Goal: Information Seeking & Learning: Learn about a topic

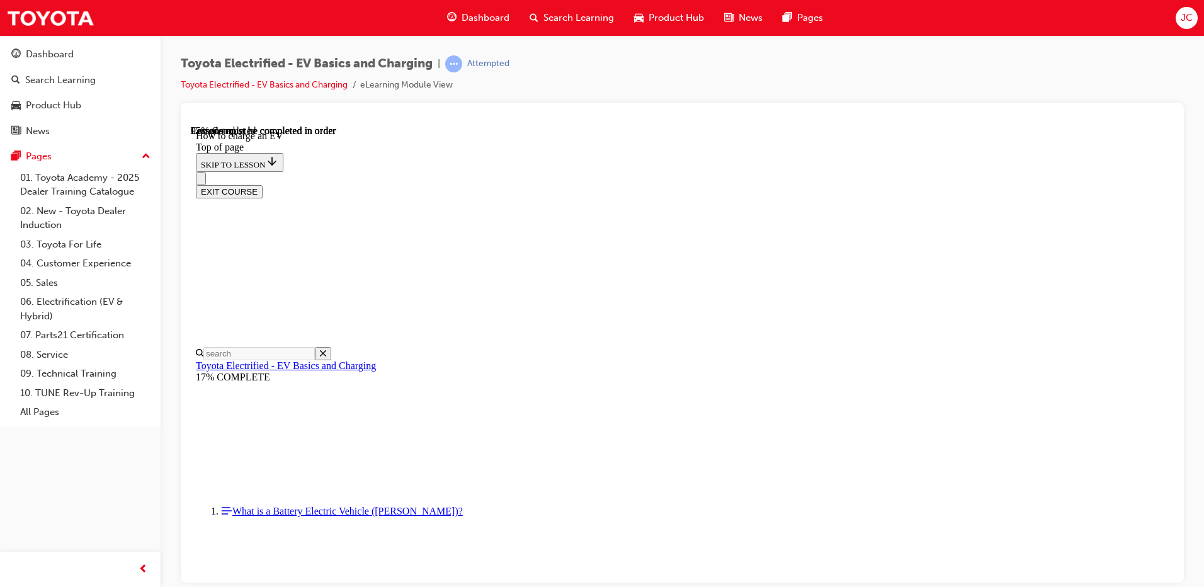
scroll to position [5356, 0]
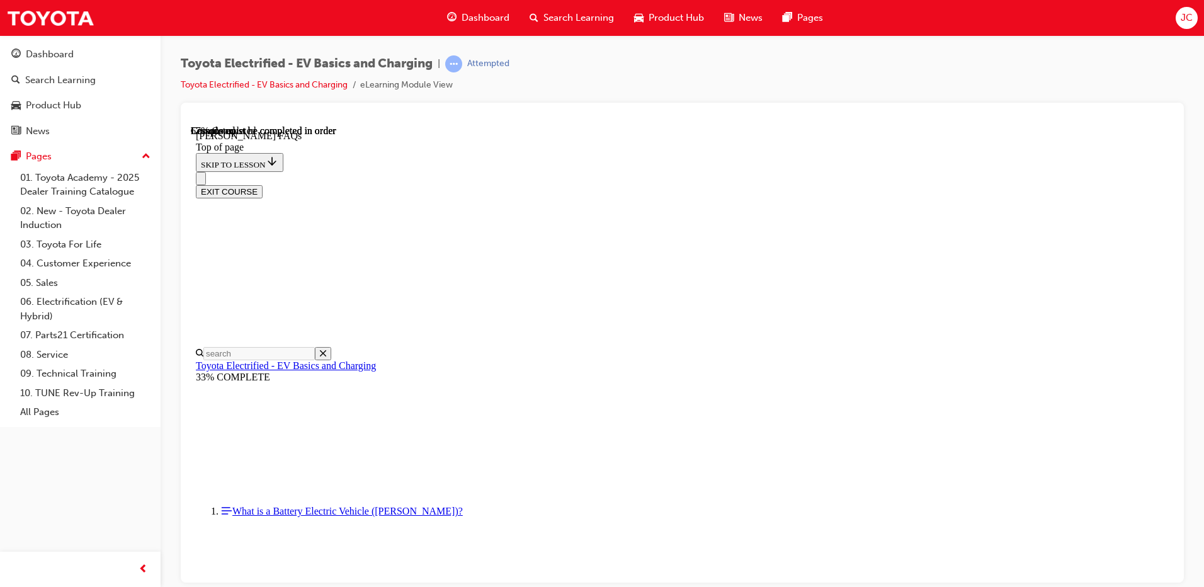
scroll to position [2227, 0]
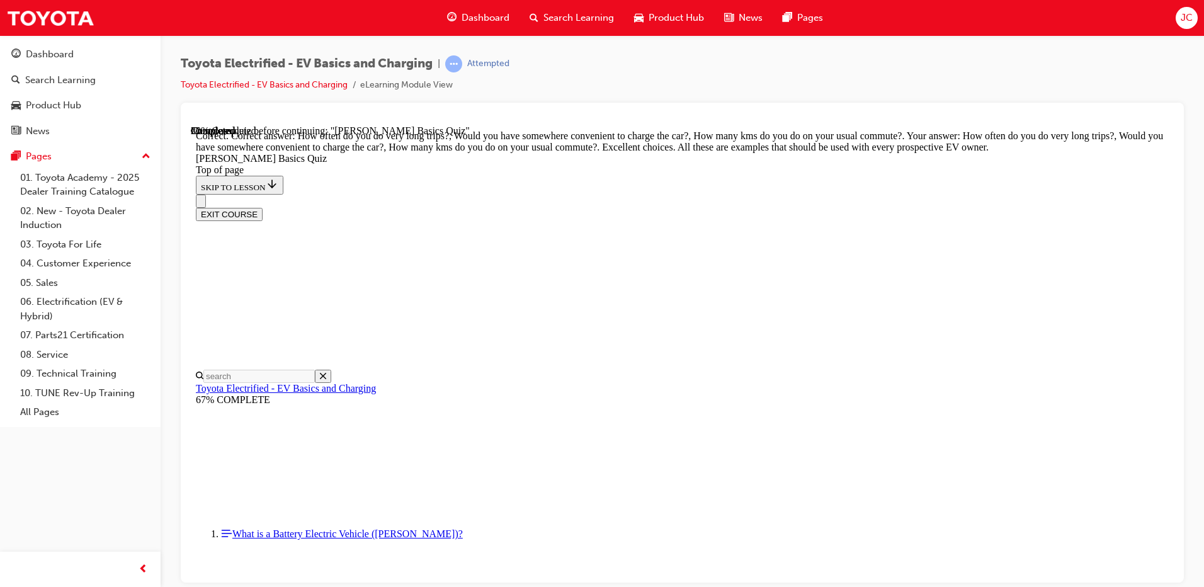
scroll to position [303, 0]
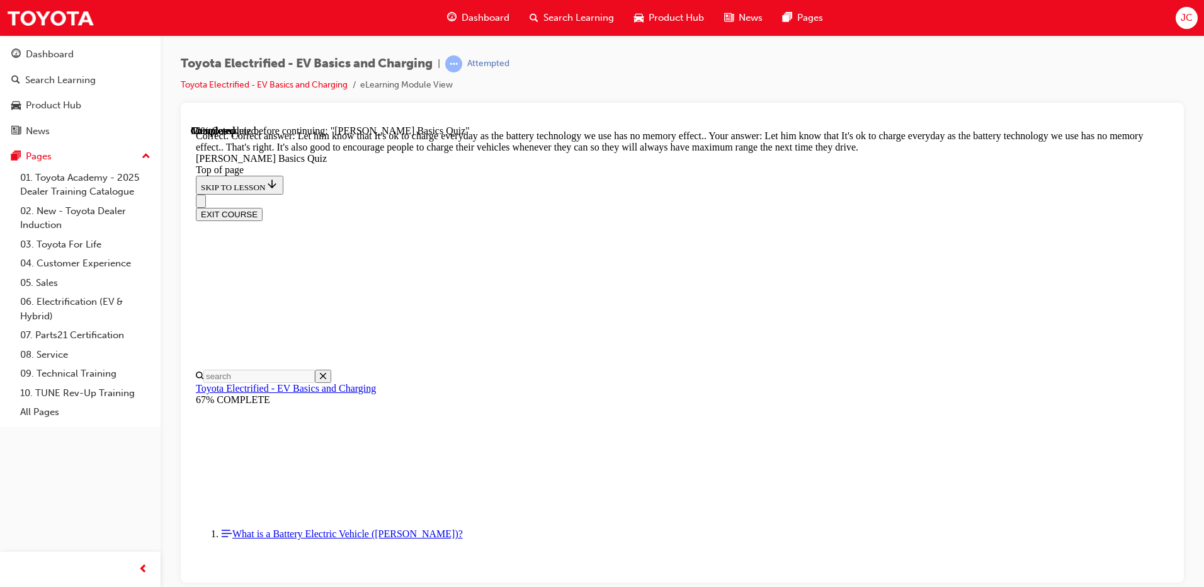
scroll to position [242, 0]
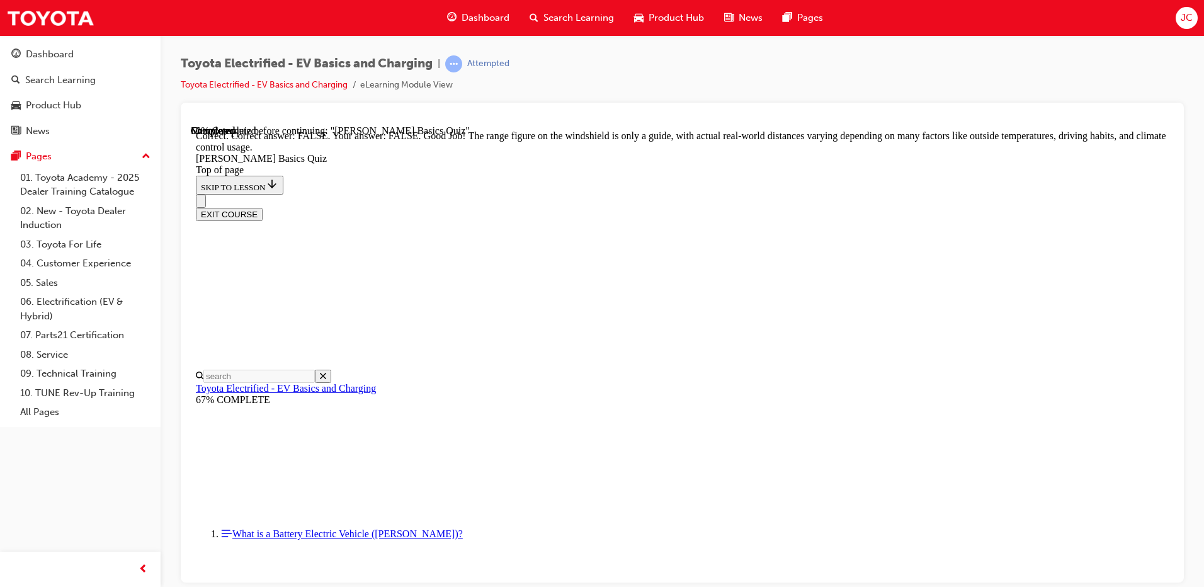
scroll to position [217, 0]
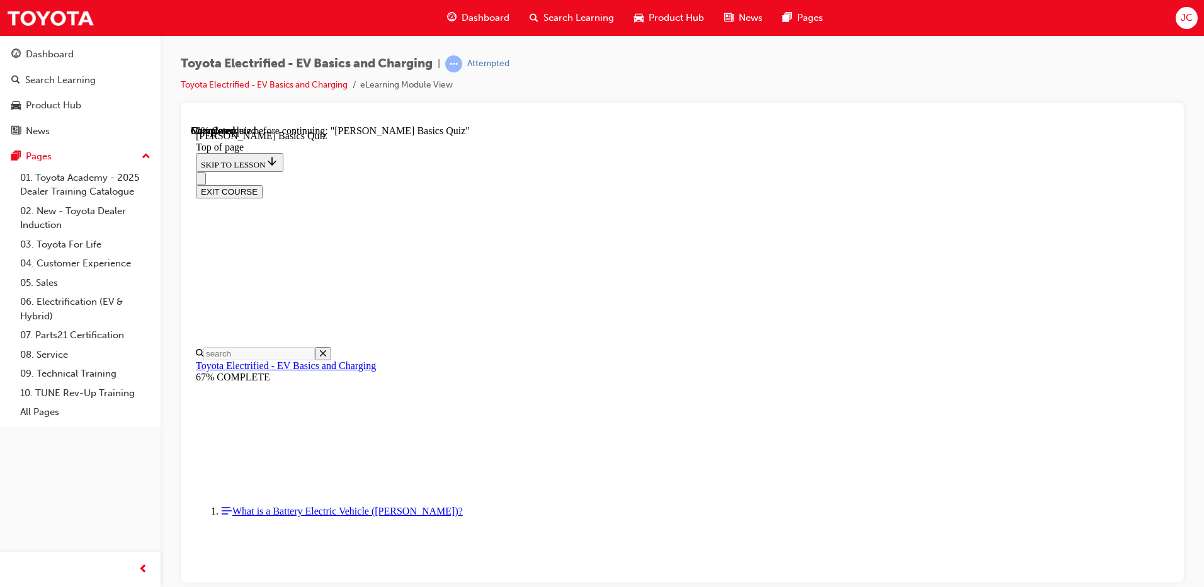
scroll to position [290, 0]
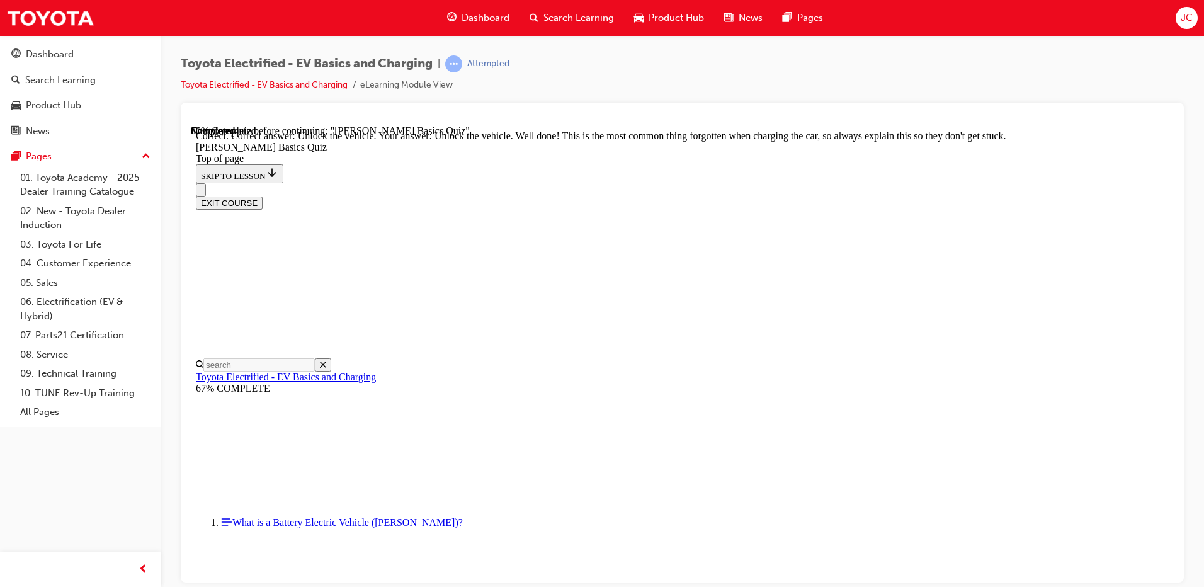
scroll to position [415, 0]
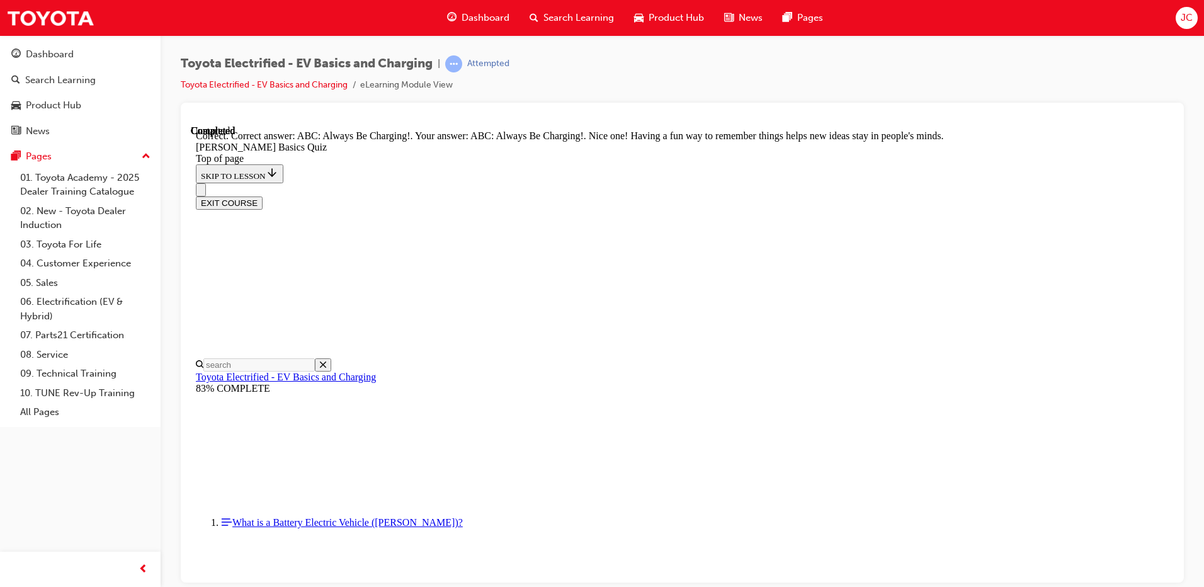
scroll to position [252, 0]
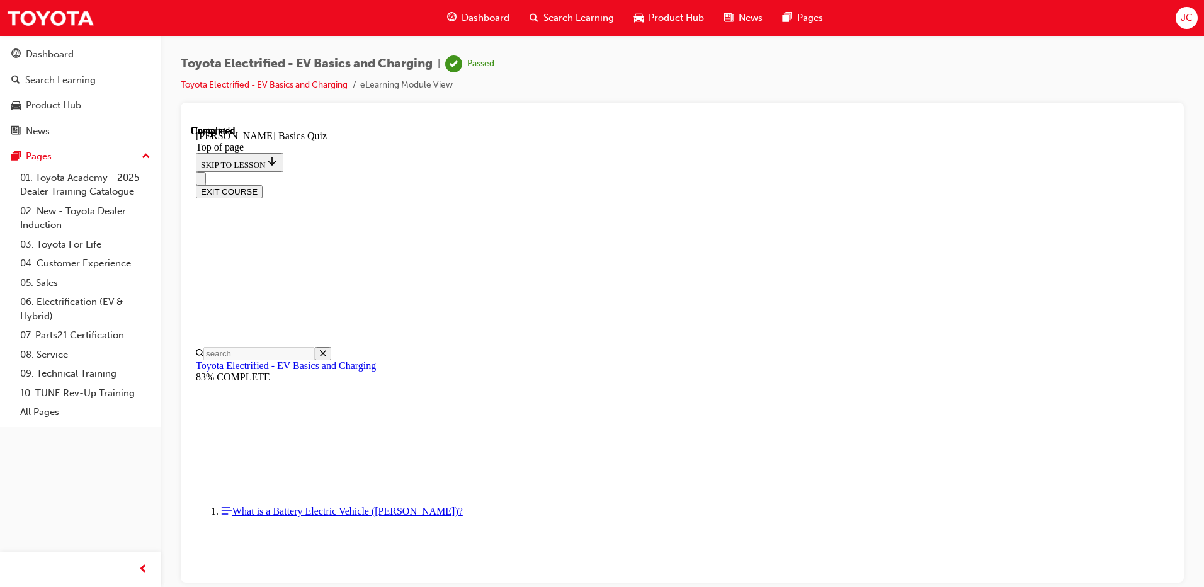
scroll to position [224, 0]
click at [262, 184] on button "EXIT COURSE" at bounding box center [229, 190] width 67 height 13
